Goal: Task Accomplishment & Management: Complete application form

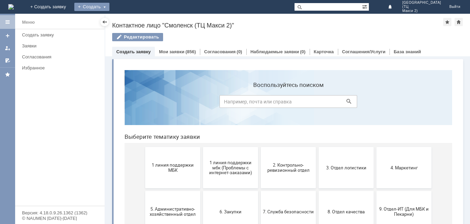
click at [109, 7] on div "Создать" at bounding box center [91, 7] width 35 height 8
click at [128, 19] on link "Заявка" at bounding box center [102, 21] width 52 height 8
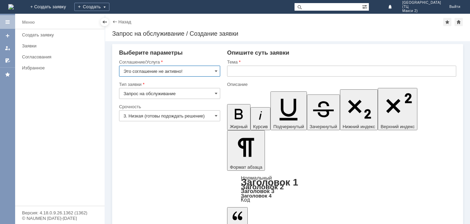
click at [208, 74] on input "Это соглашение не активно!" at bounding box center [169, 71] width 101 height 11
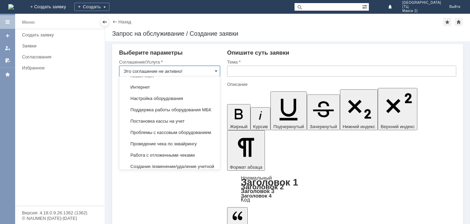
scroll to position [784, 0]
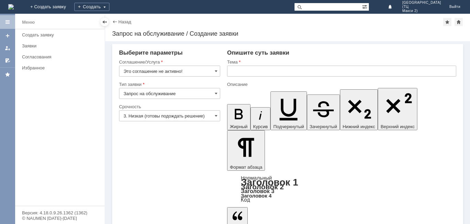
click at [1, 25] on div at bounding box center [7, 22] width 15 height 14
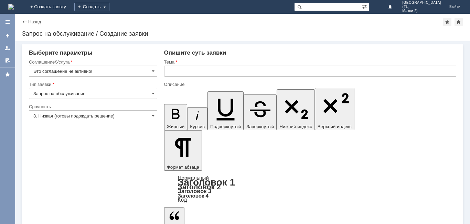
type input "Это соглашение не активно!"
click at [7, 23] on div at bounding box center [8, 22] width 6 height 6
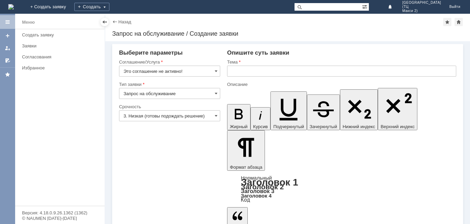
click at [14, 7] on img at bounding box center [11, 7] width 6 height 6
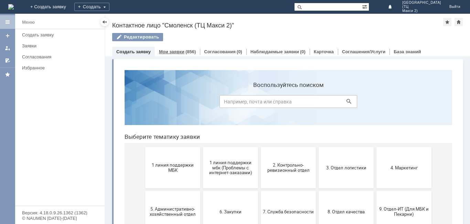
click at [172, 49] on div "Мои заявки (856)" at bounding box center [177, 52] width 45 height 10
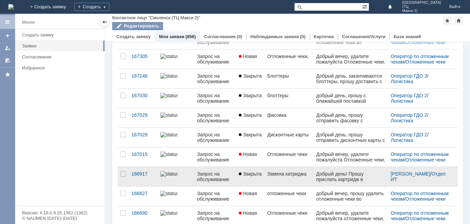
click at [247, 172] on span "Закрыта" at bounding box center [250, 174] width 23 height 6
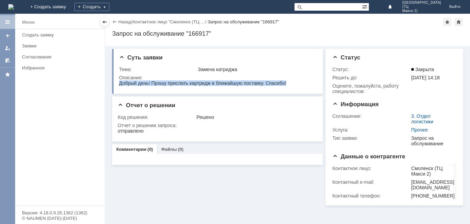
drag, startPoint x: 119, startPoint y: 84, endPoint x: 405, endPoint y: 167, distance: 297.1
click at [290, 86] on html "Добрый день! Прошу прислать картридж в ближайшую поставку. Спасибо!" at bounding box center [217, 84] width 196 height 6
copy span "Добрый день! Прошу прислать картридж в ближайшую поставку. Спасибо!"
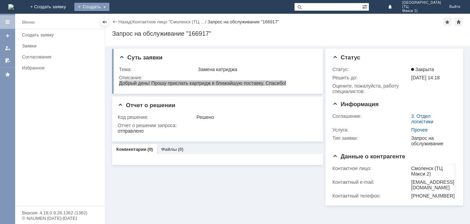
click at [109, 9] on div "Создать" at bounding box center [91, 7] width 35 height 8
click at [128, 23] on link "Заявка" at bounding box center [102, 21] width 52 height 8
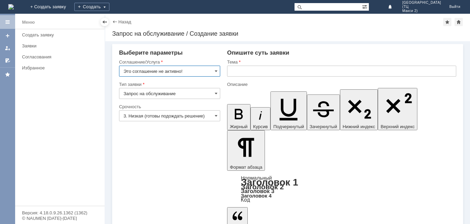
click at [214, 73] on input "Это соглашение не активно!" at bounding box center [169, 71] width 101 height 11
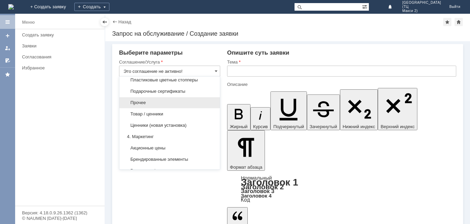
click at [135, 106] on span "Прочее" at bounding box center [170, 103] width 92 height 6
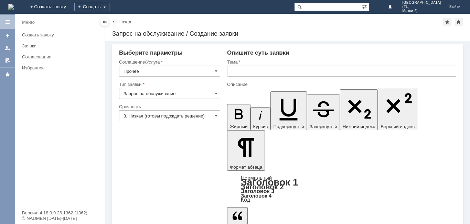
type input "Прочее"
click at [214, 96] on input "Запрос на обслуживание" at bounding box center [169, 93] width 101 height 11
click at [200, 81] on div at bounding box center [169, 79] width 101 height 5
type input "Запрос на обслуживание"
click at [208, 115] on input "3. Низкая (готовы подождать решение)" at bounding box center [169, 115] width 101 height 11
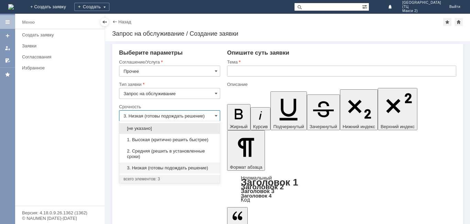
click at [264, 73] on input "text" at bounding box center [341, 71] width 229 height 11
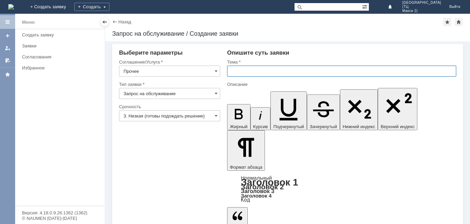
type input "3. Низкая (готовы подождать решение)"
type input "Замена катри"
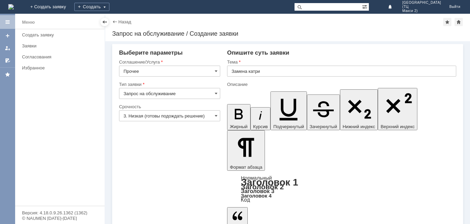
click at [264, 73] on input "Замена катри" at bounding box center [341, 71] width 229 height 11
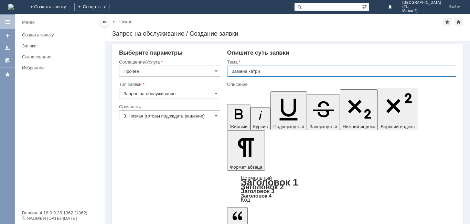
click at [308, 62] on div "Тема" at bounding box center [341, 62] width 228 height 4
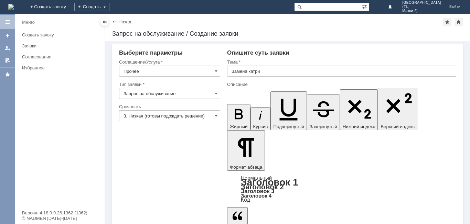
click at [272, 75] on input "Замена катри" at bounding box center [341, 71] width 229 height 11
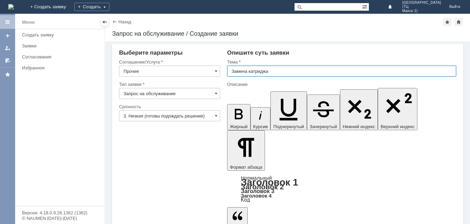
type input "Замена катриджа"
